Goal: Transaction & Acquisition: Subscribe to service/newsletter

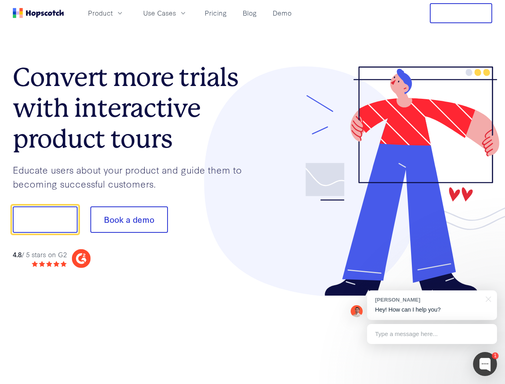
click at [253, 192] on div at bounding box center [373, 181] width 240 height 230
click at [113, 13] on span "Product" at bounding box center [100, 13] width 25 height 10
click at [176, 13] on span "Use Cases" at bounding box center [159, 13] width 33 height 10
click at [461, 13] on button "Free Trial" at bounding box center [461, 13] width 62 height 20
click at [45, 220] on button "Show me!" at bounding box center [45, 219] width 65 height 26
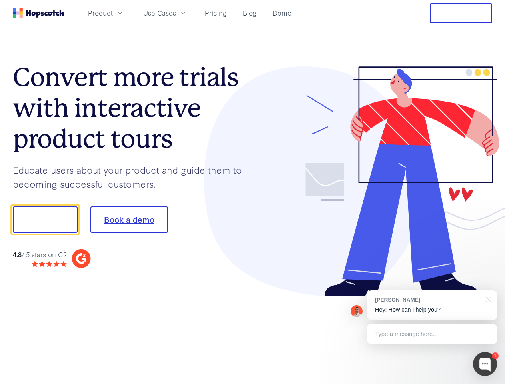
click at [129, 220] on button "Book a demo" at bounding box center [129, 219] width 78 height 26
click at [485, 364] on div at bounding box center [485, 364] width 24 height 24
click at [432, 383] on div "1 [PERSON_NAME] Hey! How can I help you? Type a message here... Free live chat …" at bounding box center [252, 384] width 505 height 0
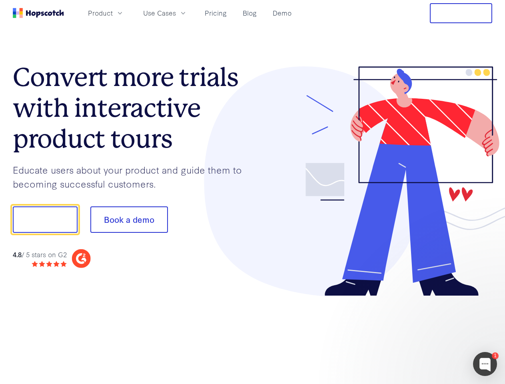
click at [487, 298] on div at bounding box center [422, 218] width 150 height 267
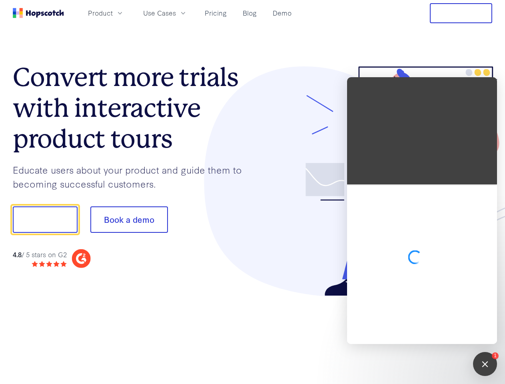
click at [432, 334] on div at bounding box center [422, 264] width 150 height 160
